Goal: Check status: Check status

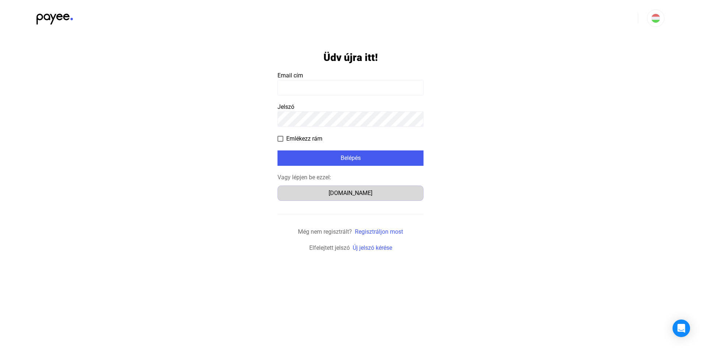
click at [363, 195] on div "[DOMAIN_NAME]" at bounding box center [350, 193] width 141 height 9
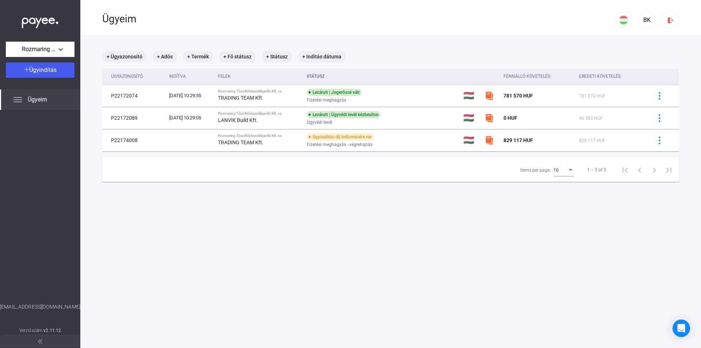
click at [17, 100] on img at bounding box center [17, 99] width 9 height 9
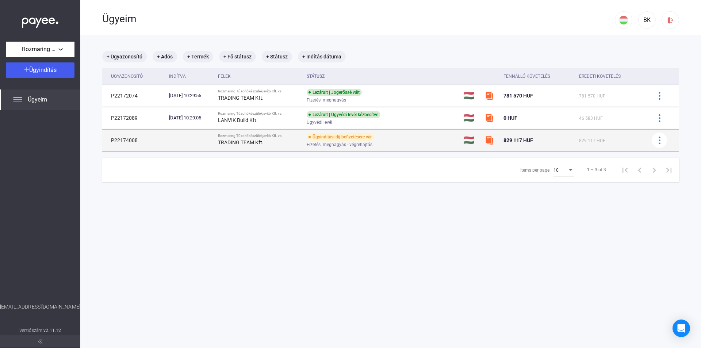
click at [444, 142] on td "Ügyindítási díj befizetésére vár Fizetési meghagyás - végrehajtás" at bounding box center [382, 140] width 157 height 22
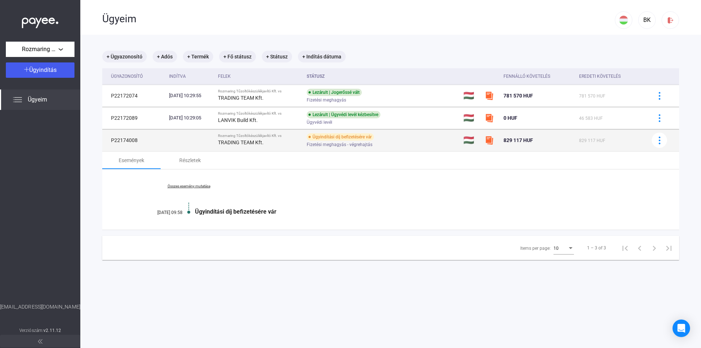
drag, startPoint x: 501, startPoint y: 139, endPoint x: 547, endPoint y: 142, distance: 46.1
click at [547, 142] on tr "P22174008 Rozmaring Tűzoltókészülékjavító Kft. vs TRADING TEAM Kft. Ügyindítási…" at bounding box center [390, 140] width 577 height 22
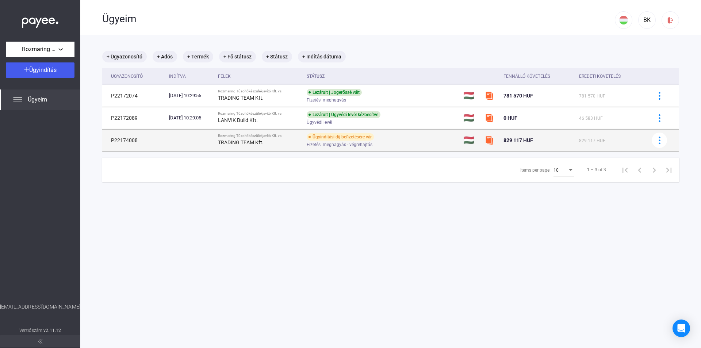
click at [499, 146] on td at bounding box center [491, 140] width 19 height 22
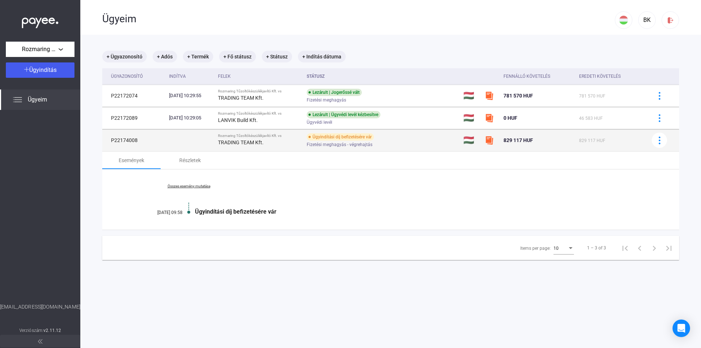
click at [294, 138] on div "TRADING TEAM Kft." at bounding box center [259, 142] width 83 height 9
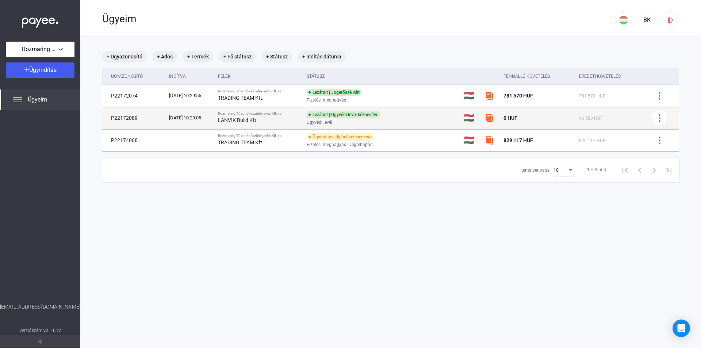
click at [448, 128] on td "Lezárult | Ügyvédi levél kézbesítve Ügyvédi levél" at bounding box center [382, 118] width 157 height 22
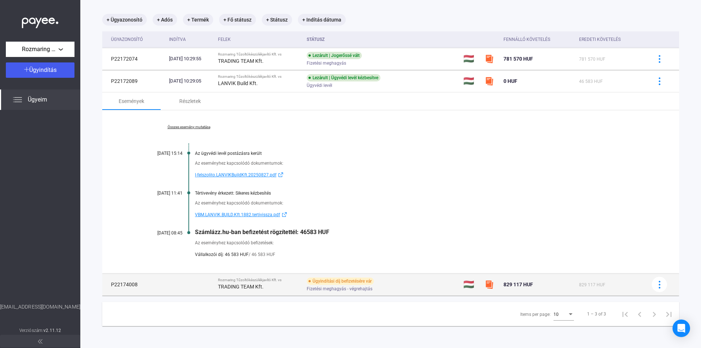
click at [423, 284] on div "Ügyindítási díj befizetésére vár Fizetési meghagyás - végrehajtás" at bounding box center [365, 284] width 116 height 14
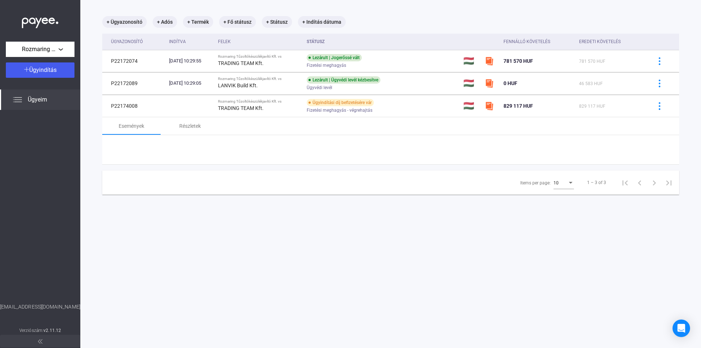
scroll to position [35, 0]
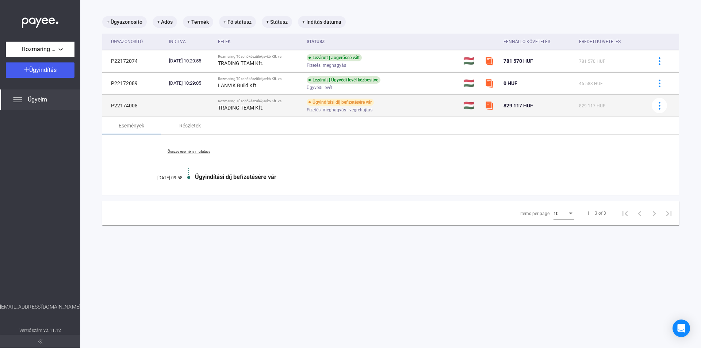
drag, startPoint x: 321, startPoint y: 112, endPoint x: 381, endPoint y: 113, distance: 60.3
click at [380, 113] on tr "P22174008 Rozmaring Tűzoltókészülékjavító Kft. vs TRADING TEAM Kft. Ügyindítási…" at bounding box center [390, 106] width 577 height 22
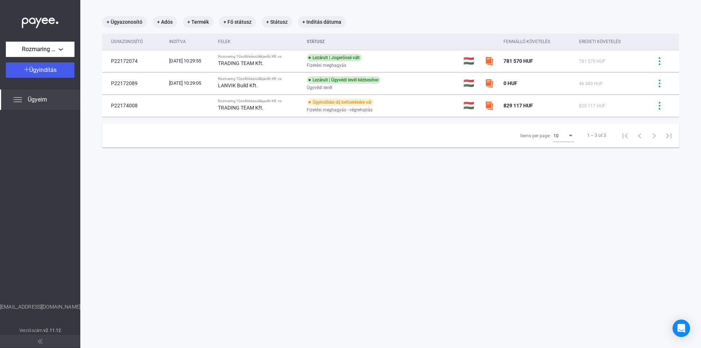
click at [388, 122] on div "+ Ügyazonosító + Adós + Termék + Fő státusz + Státusz + Indítás dátuma Ügyazono…" at bounding box center [390, 81] width 577 height 131
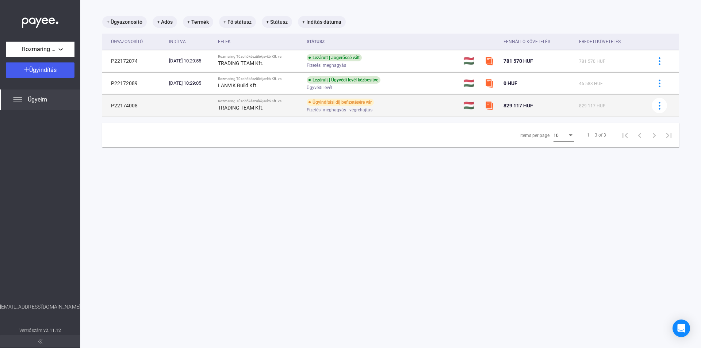
click at [385, 109] on div "Fizetési meghagyás - végrehajtás" at bounding box center [365, 109] width 116 height 5
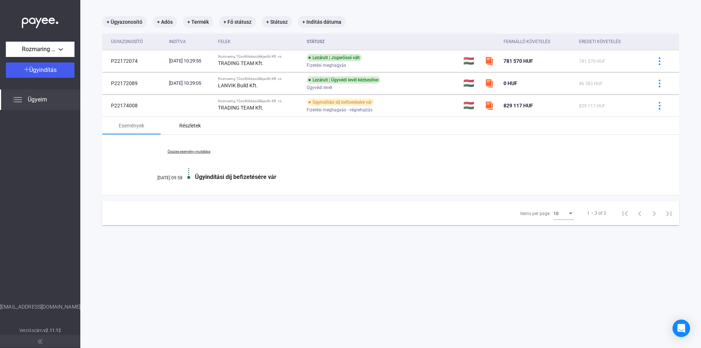
click at [184, 128] on div "Részletek" at bounding box center [190, 125] width 22 height 9
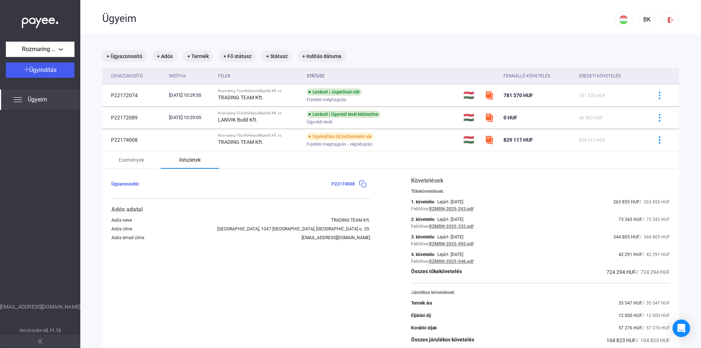
scroll to position [0, 0]
click at [61, 50] on div "Rozmaring Tűzoltókészülékjavító Kft." at bounding box center [40, 49] width 64 height 9
click at [61, 50] on div at bounding box center [350, 174] width 701 height 348
click at [39, 102] on span "Ügyeim" at bounding box center [37, 99] width 19 height 9
